Goal: Transaction & Acquisition: Book appointment/travel/reservation

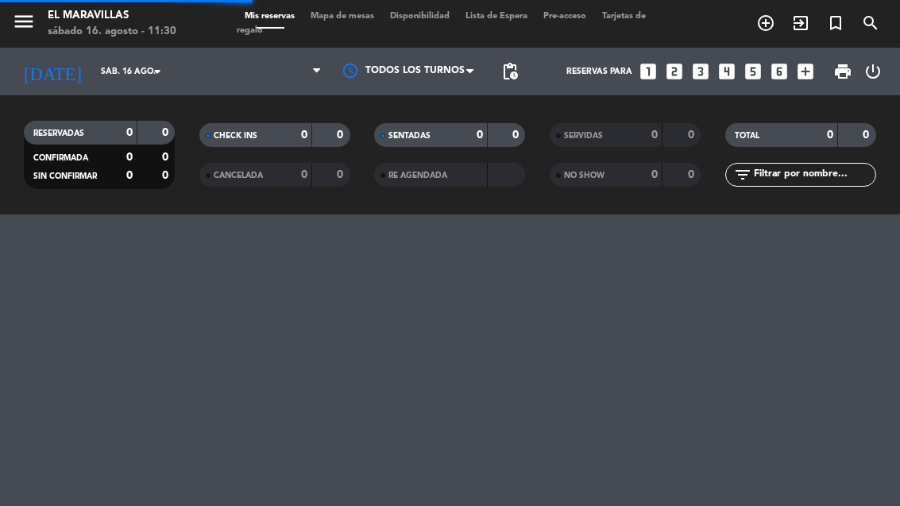
select select "es"
select select "lunch"
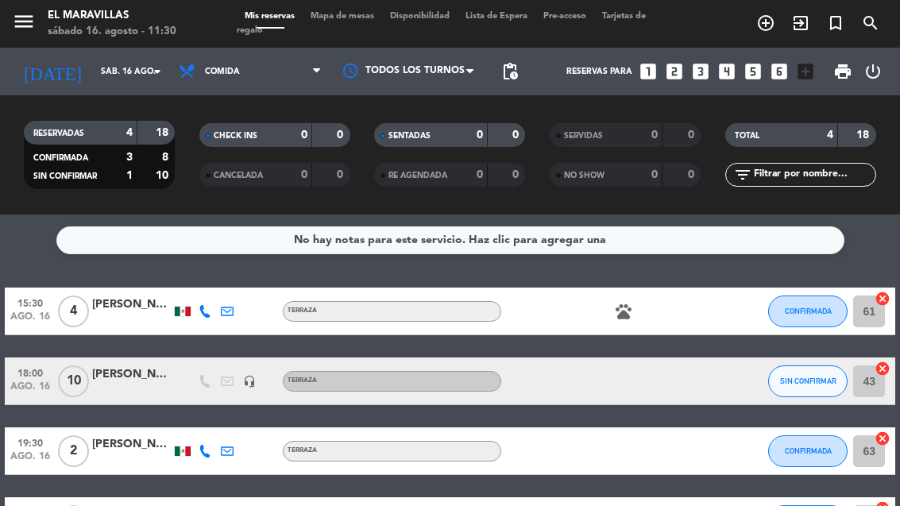
click at [766, 29] on icon "add_circle_outline" at bounding box center [765, 23] width 19 height 19
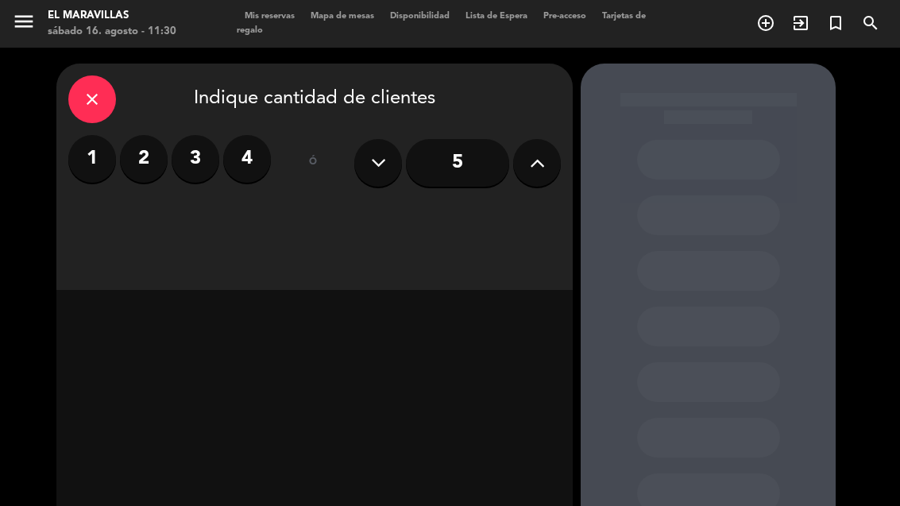
click at [536, 159] on icon at bounding box center [537, 163] width 15 height 24
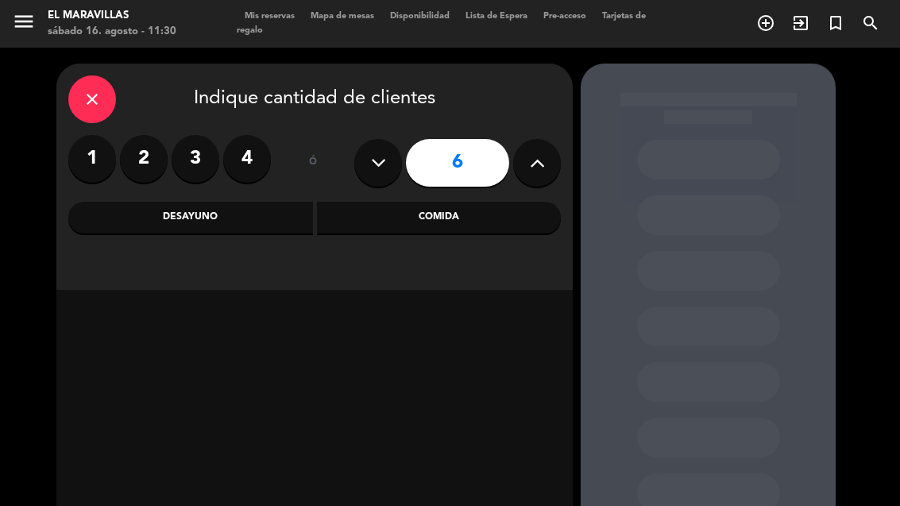
click at [537, 145] on button at bounding box center [537, 163] width 48 height 48
click at [528, 149] on button at bounding box center [537, 163] width 48 height 48
type input "8"
click at [420, 212] on div "Comida" at bounding box center [439, 218] width 245 height 32
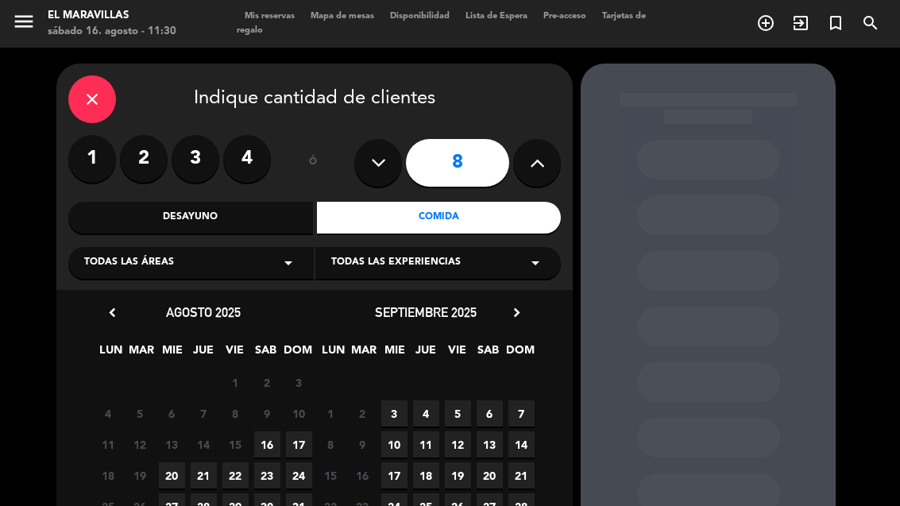
click at [187, 262] on div "Todas las áreas arrow_drop_down" at bounding box center [191, 263] width 246 height 32
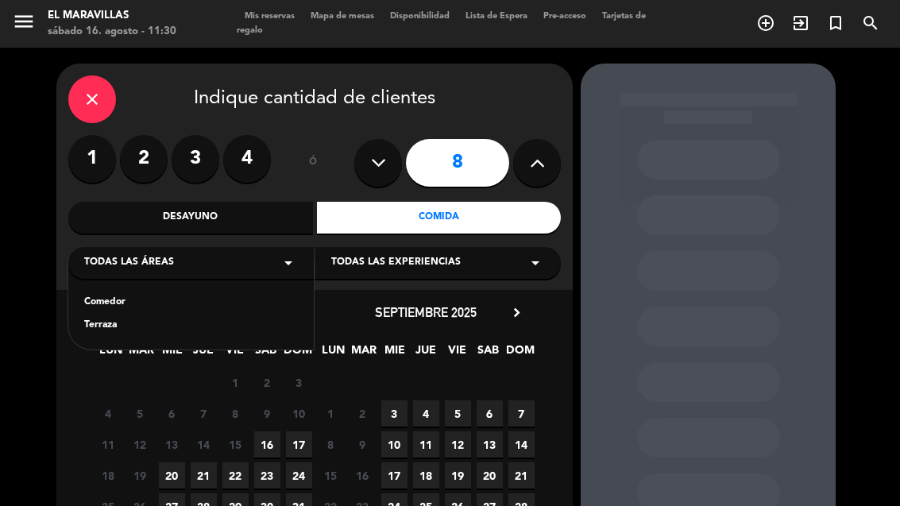
click at [106, 325] on div "Terraza" at bounding box center [191, 326] width 214 height 16
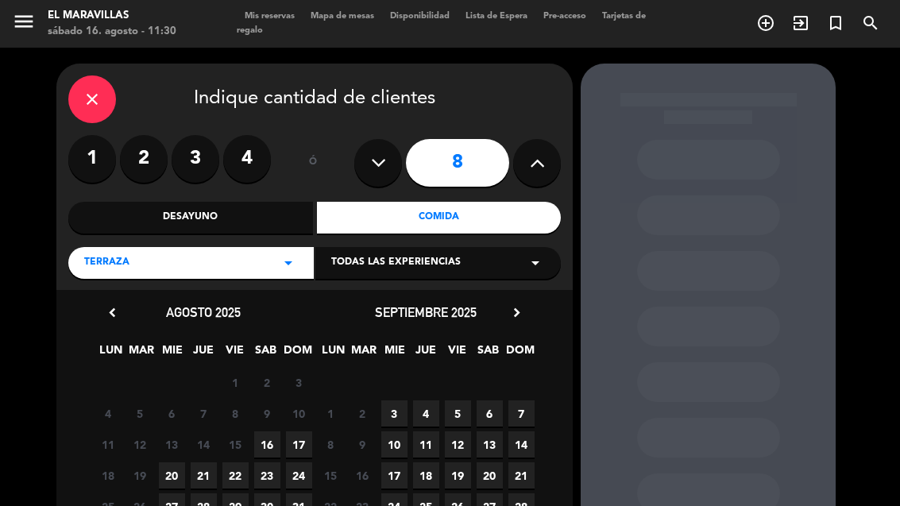
click at [396, 260] on span "Todas las experiencias" at bounding box center [396, 263] width 130 height 16
click at [351, 298] on div "TERRAZA" at bounding box center [438, 303] width 214 height 16
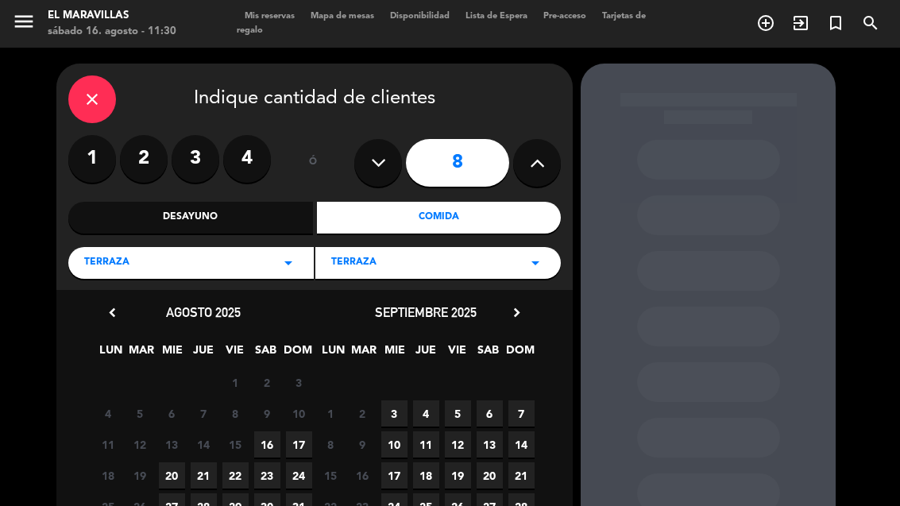
click at [264, 441] on span "16" at bounding box center [267, 444] width 26 height 26
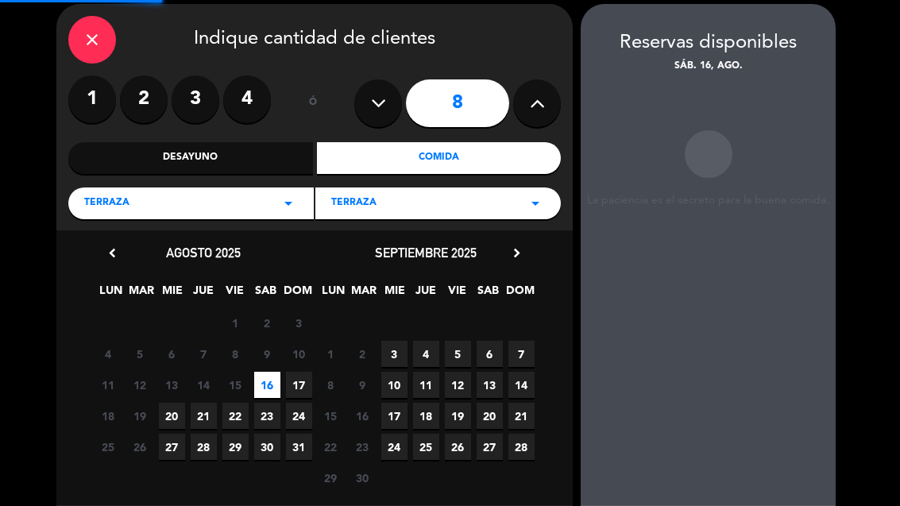
scroll to position [64, 0]
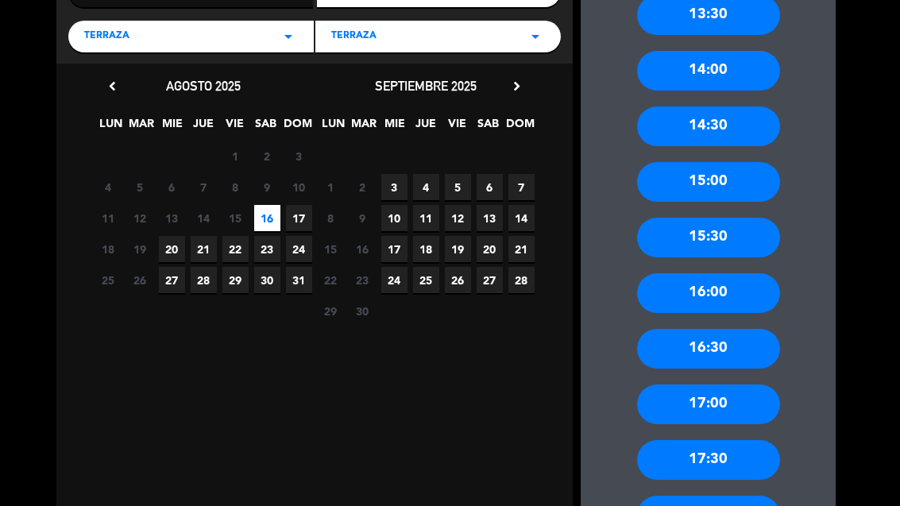
click at [710, 338] on div "16:30" at bounding box center [708, 349] width 143 height 40
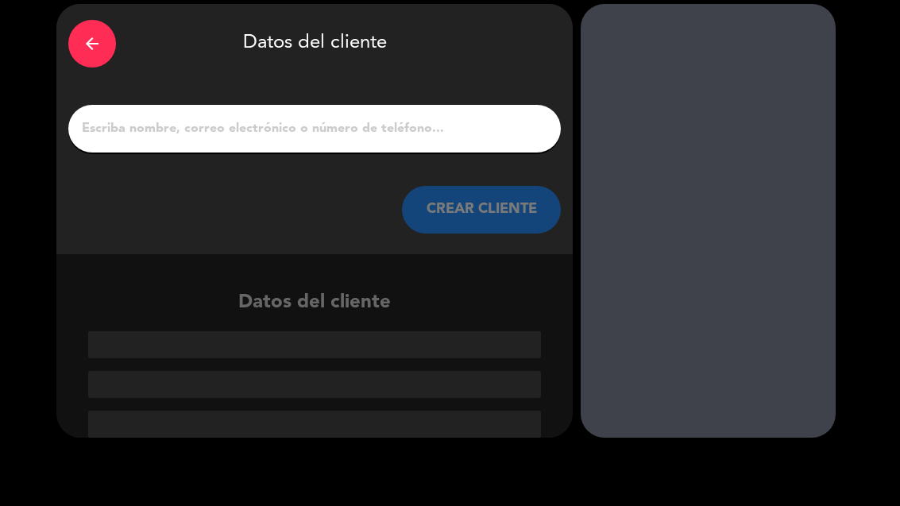
click at [264, 135] on input "1" at bounding box center [314, 129] width 469 height 22
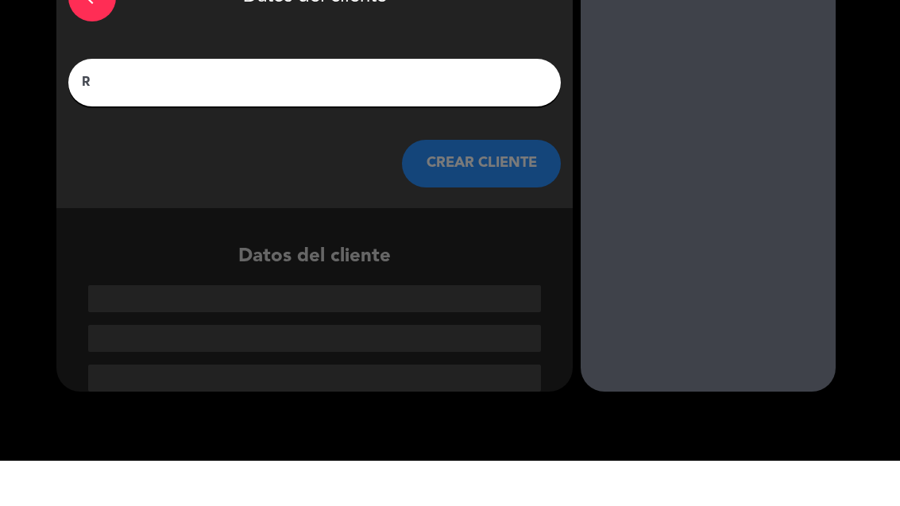
scroll to position [23, 0]
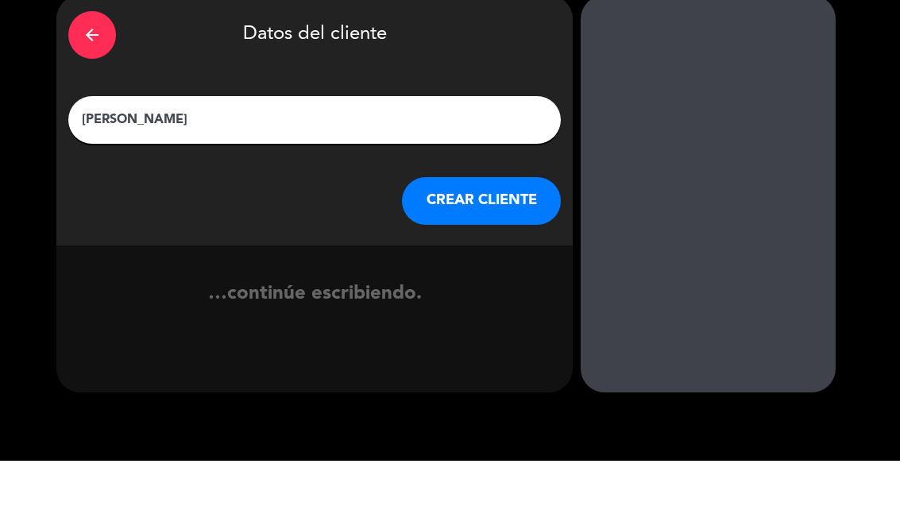
type input "[PERSON_NAME]"
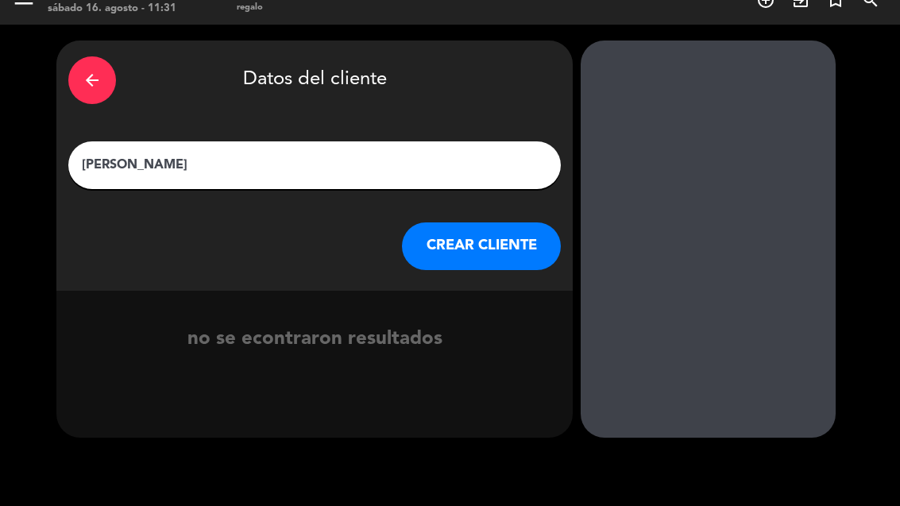
click at [481, 222] on button "CREAR CLIENTE" at bounding box center [481, 246] width 159 height 48
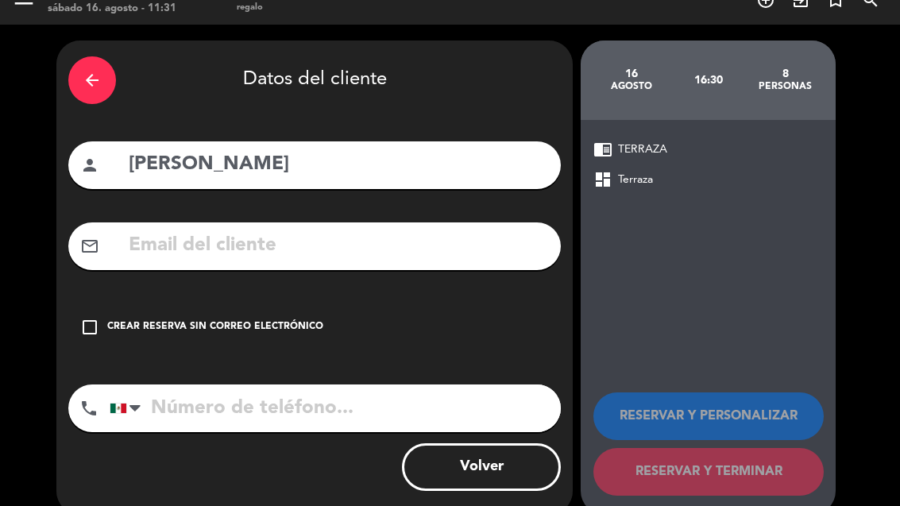
click at [87, 318] on icon "check_box_outline_blank" at bounding box center [89, 327] width 19 height 19
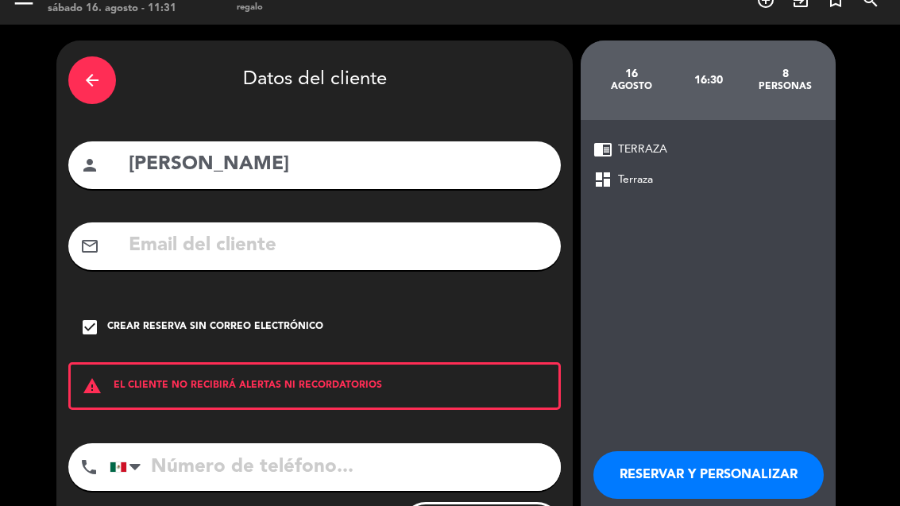
click at [215, 443] on input "tel" at bounding box center [335, 467] width 451 height 48
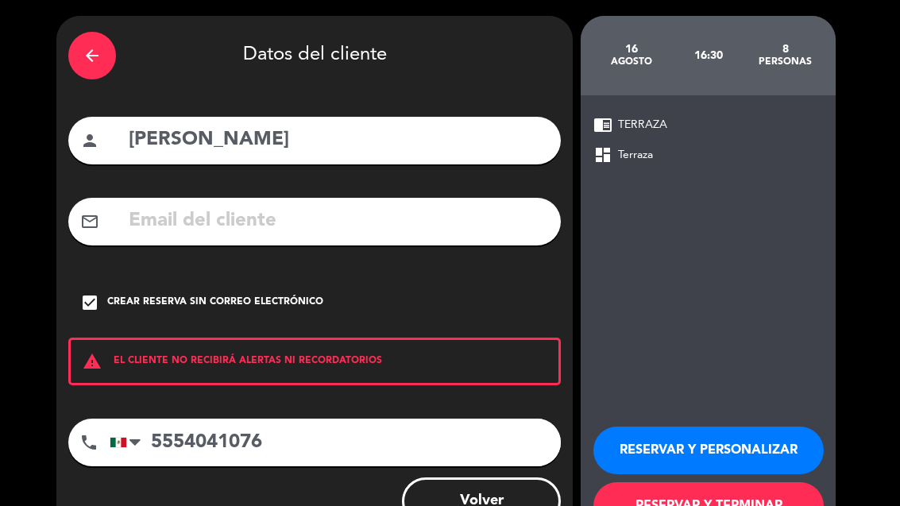
scroll to position [48, 0]
type input "5554041076"
click at [661, 482] on button "RESERVAR Y TERMINAR" at bounding box center [709, 506] width 230 height 48
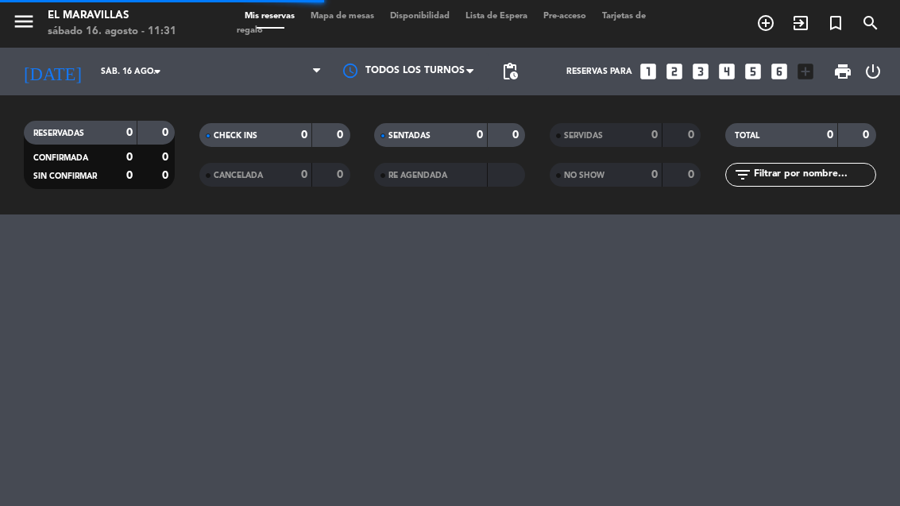
select select "lunch"
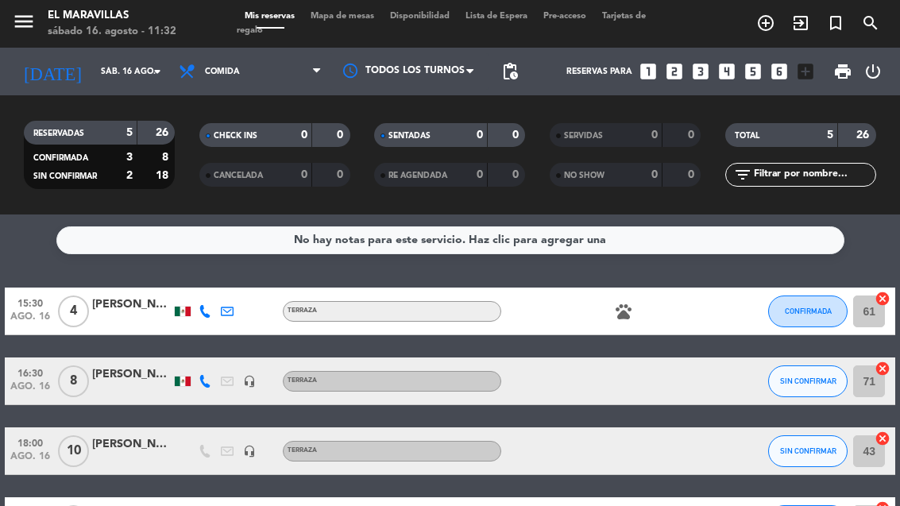
select select "lunch"
